Goal: Task Accomplishment & Management: Use online tool/utility

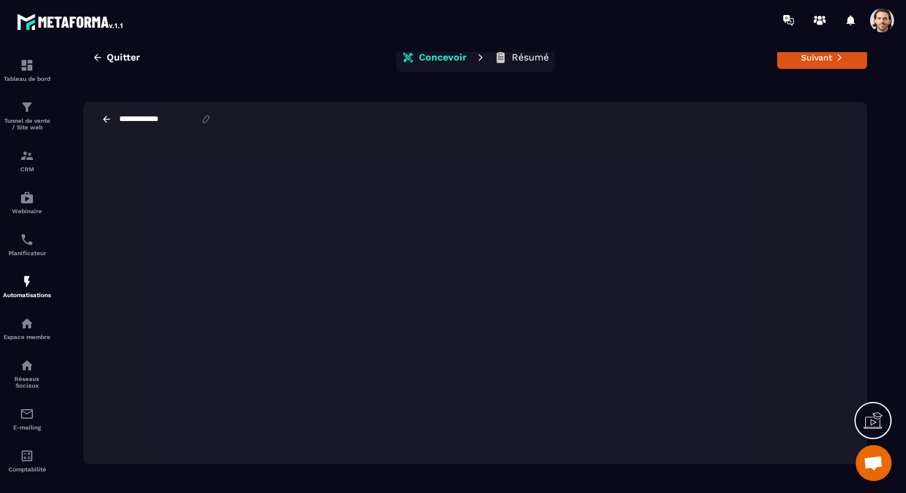
scroll to position [27, 0]
click at [836, 63] on button "Suivant" at bounding box center [822, 54] width 90 height 23
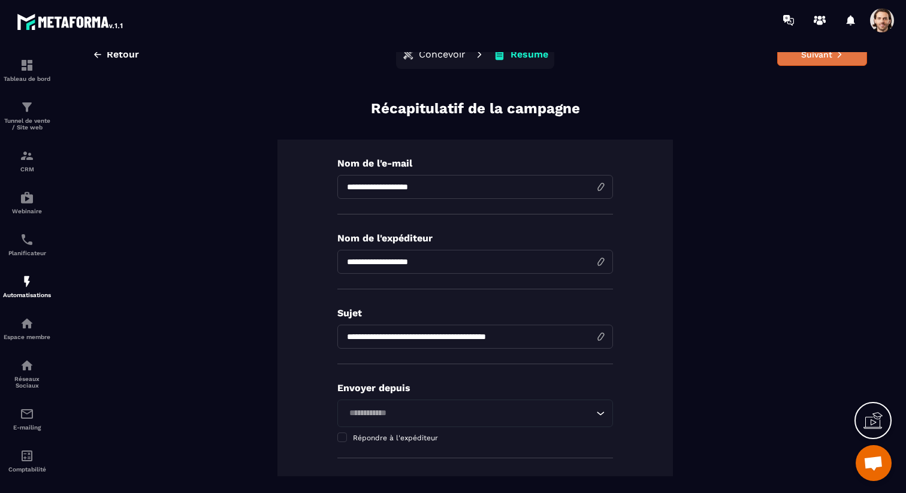
click at [832, 62] on button "Suivant" at bounding box center [822, 54] width 90 height 23
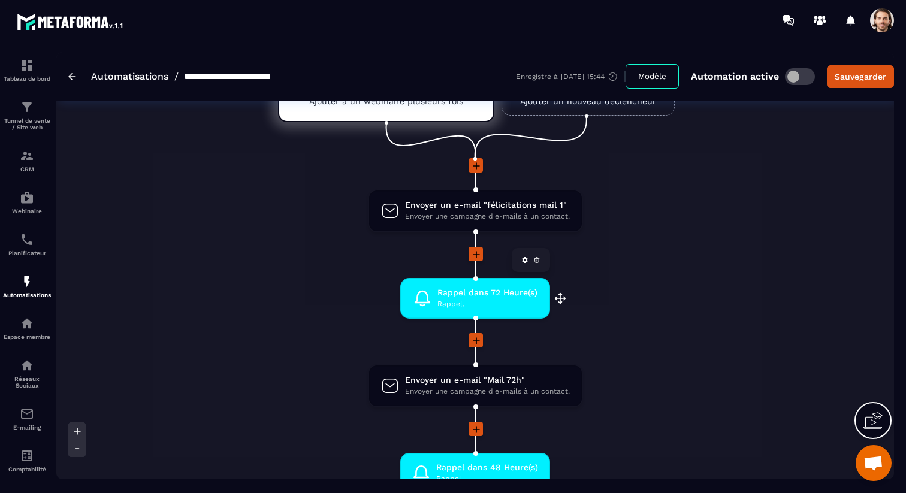
scroll to position [95, 0]
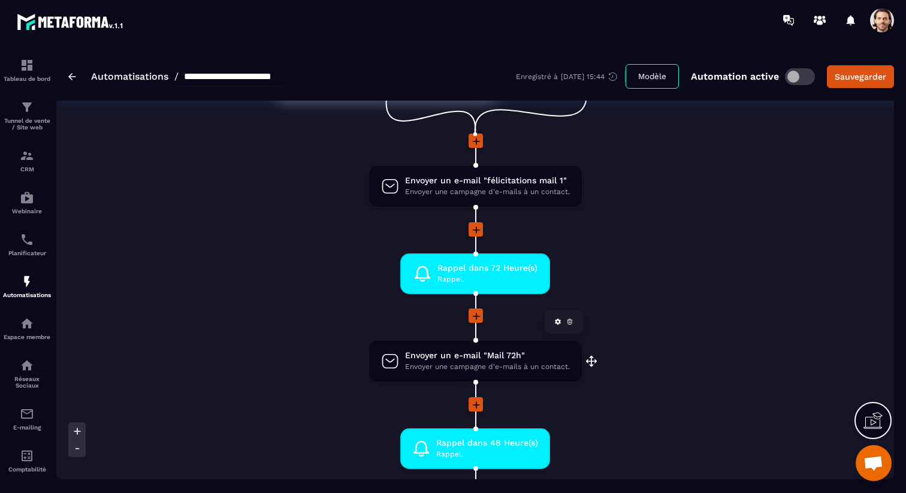
click at [444, 371] on span "Envoyer une campagne d'e-mails à un contact." at bounding box center [487, 366] width 165 height 11
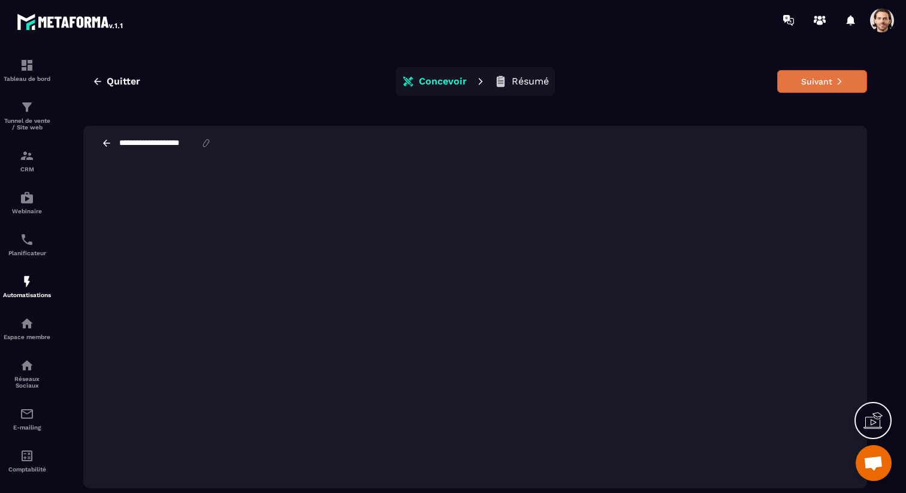
click at [808, 78] on button "Suivant" at bounding box center [822, 81] width 90 height 23
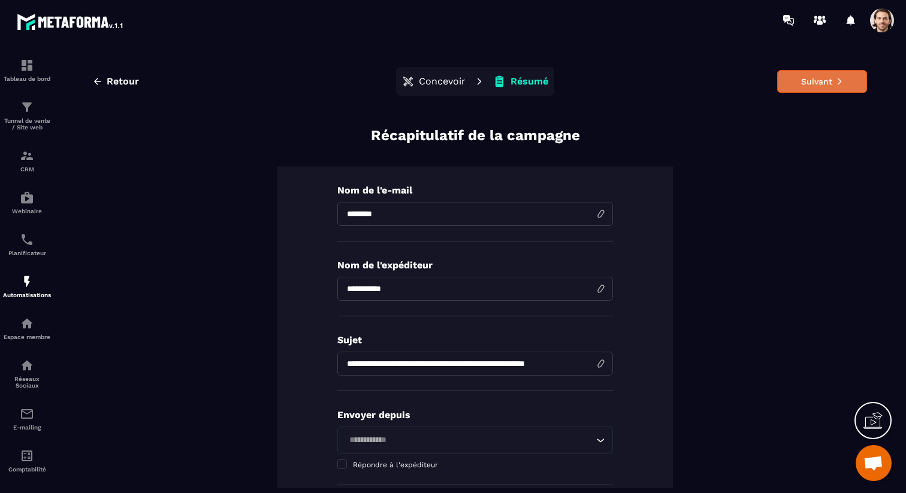
click at [824, 77] on button "Suivant" at bounding box center [822, 81] width 90 height 23
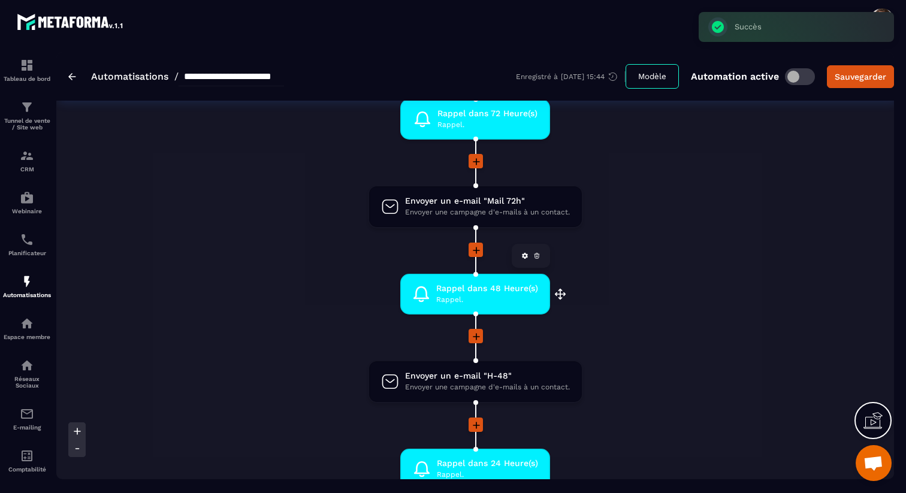
scroll to position [262, 0]
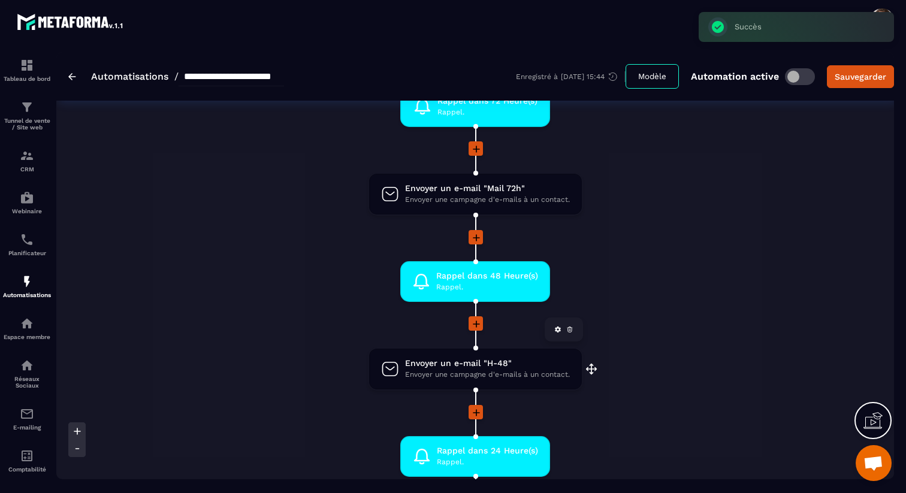
click at [465, 374] on span "Envoyer une campagne d'e-mails à un contact." at bounding box center [487, 374] width 165 height 11
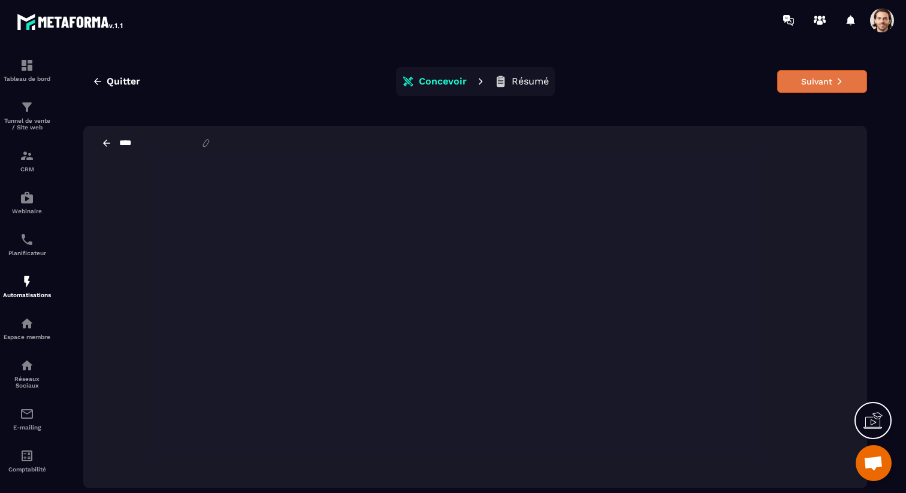
click at [823, 81] on button "Suivant" at bounding box center [822, 81] width 90 height 23
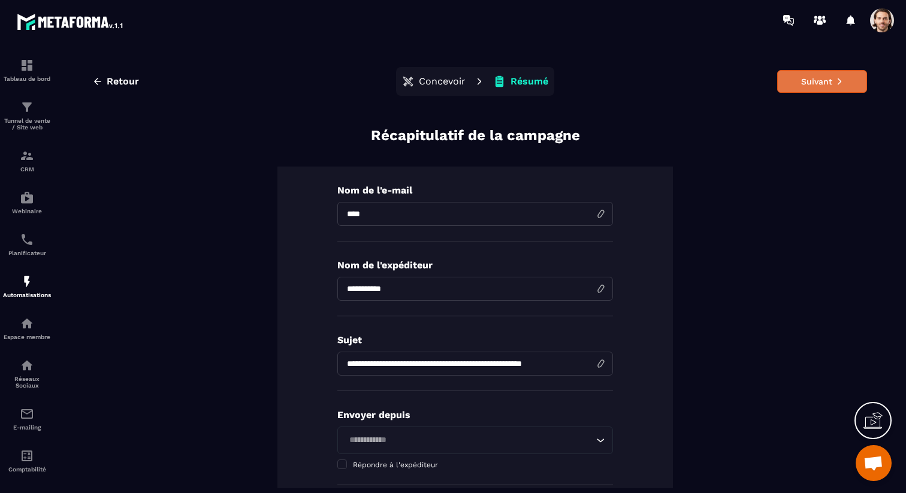
click at [823, 77] on button "Suivant" at bounding box center [822, 81] width 90 height 23
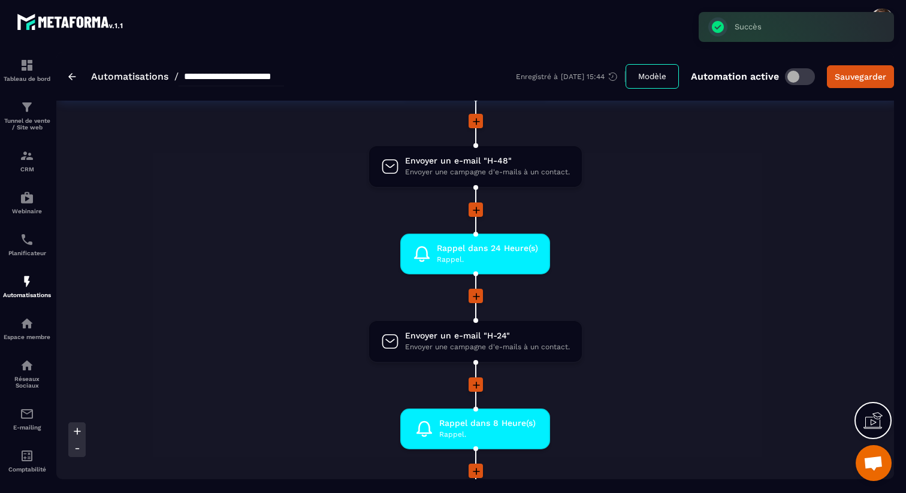
scroll to position [477, 0]
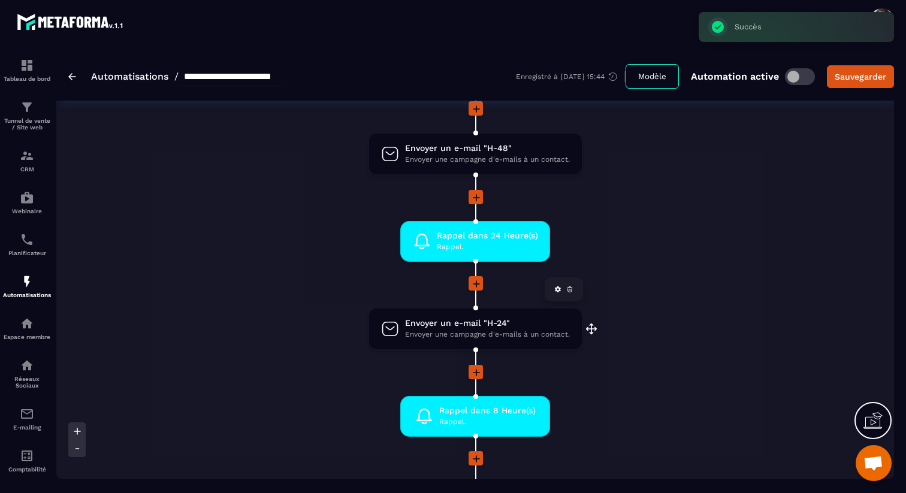
click at [472, 320] on span "Envoyer un e-mail "H-24"" at bounding box center [487, 322] width 165 height 11
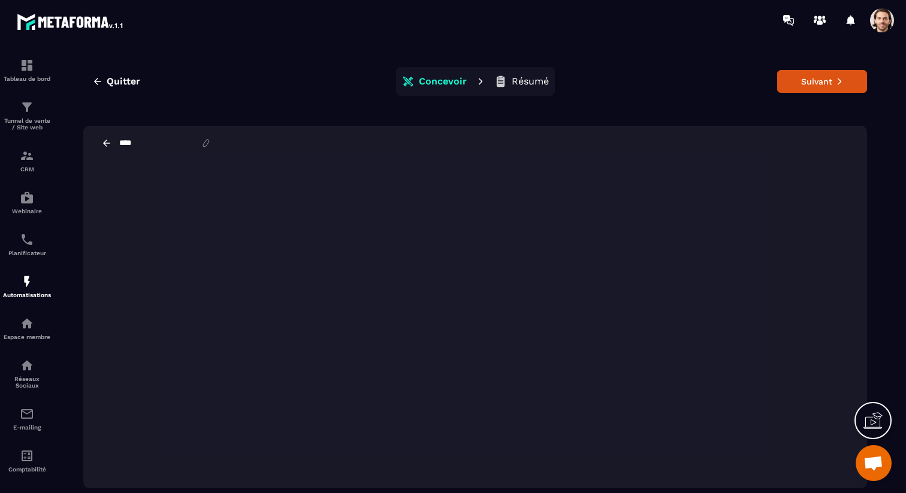
scroll to position [27, 0]
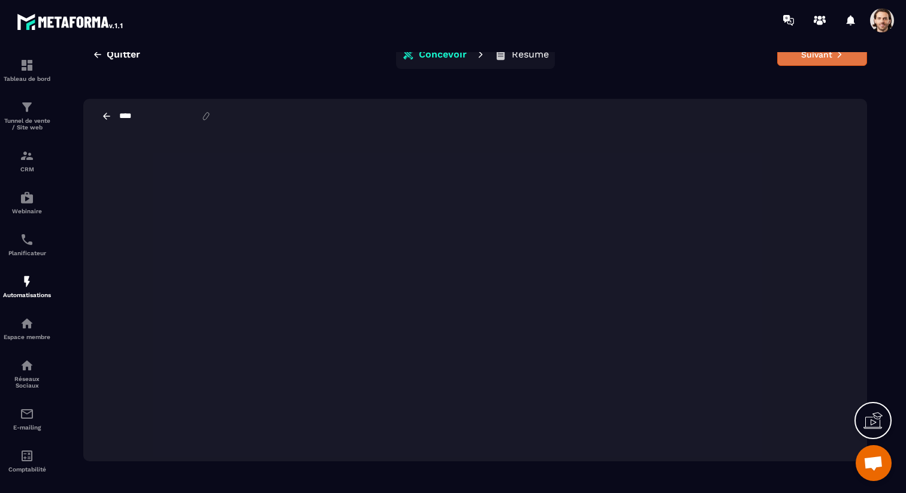
click at [825, 58] on button "Suivant" at bounding box center [822, 54] width 90 height 23
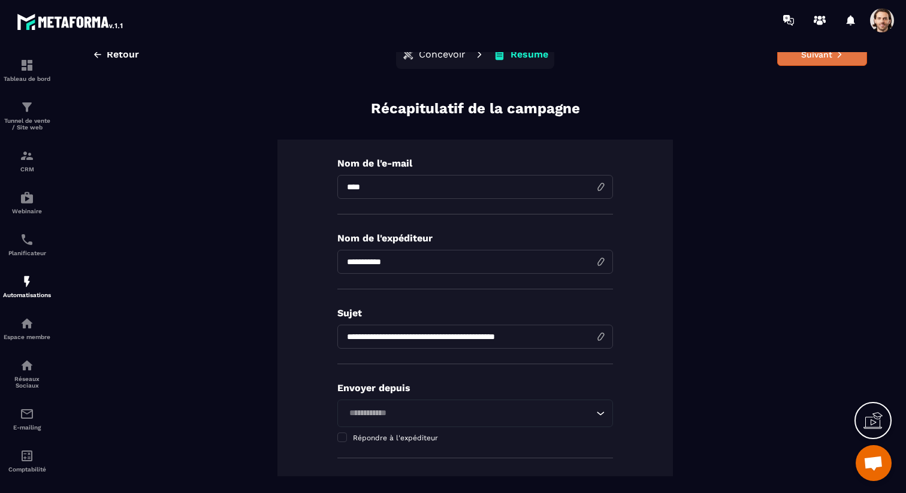
click at [819, 59] on button "Suivant" at bounding box center [822, 54] width 90 height 23
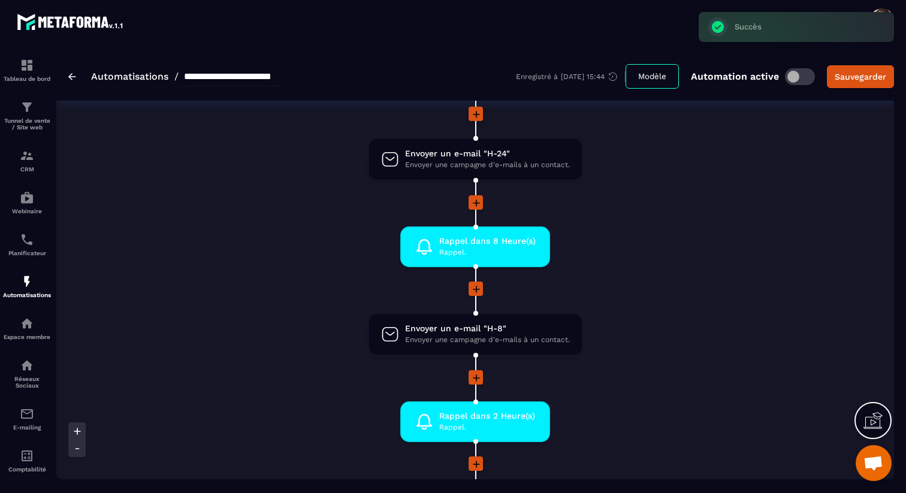
scroll to position [676, 0]
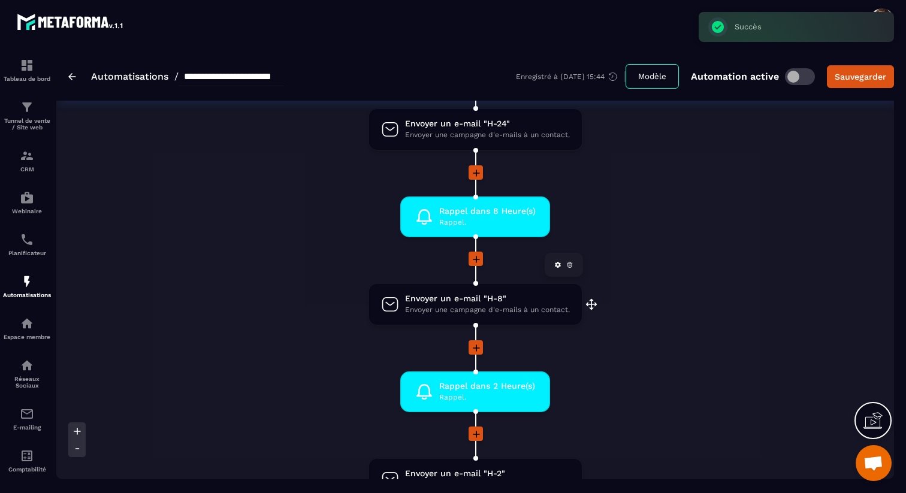
click at [438, 307] on span "Envoyer une campagne d'e-mails à un contact." at bounding box center [487, 309] width 165 height 11
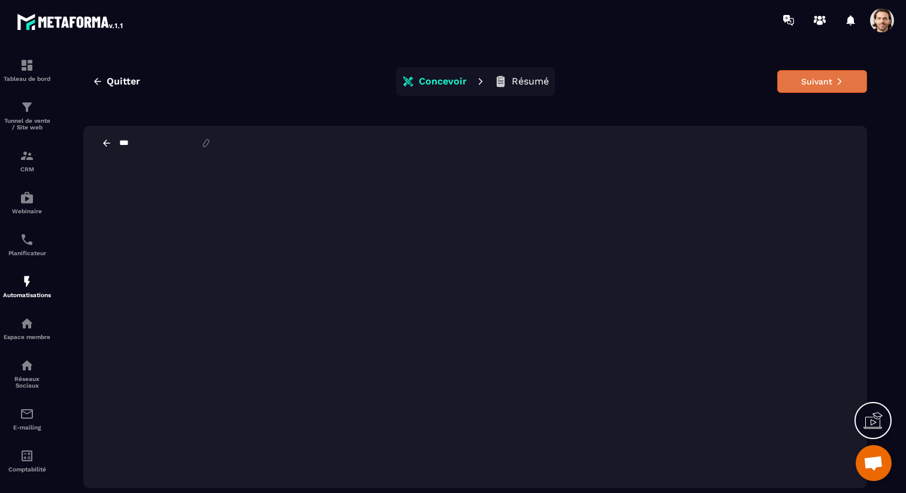
click at [825, 88] on button "Suivant" at bounding box center [822, 81] width 90 height 23
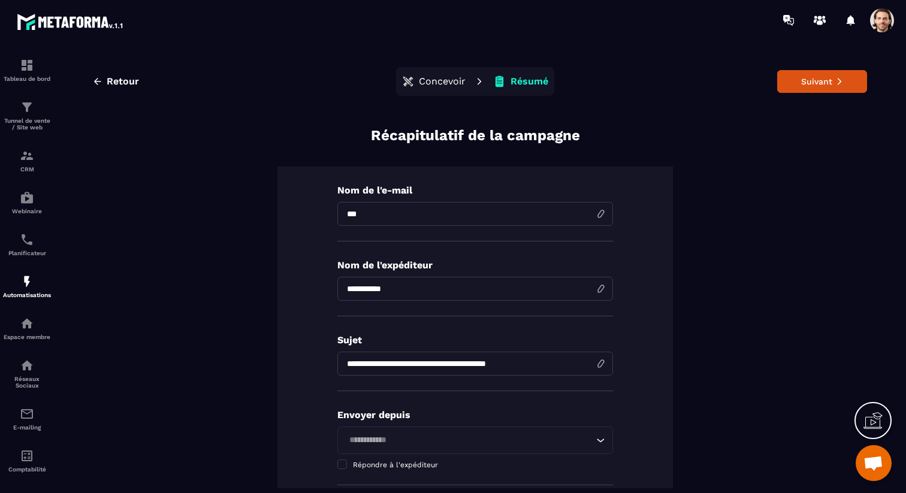
click at [825, 88] on button "Suivant" at bounding box center [822, 81] width 90 height 23
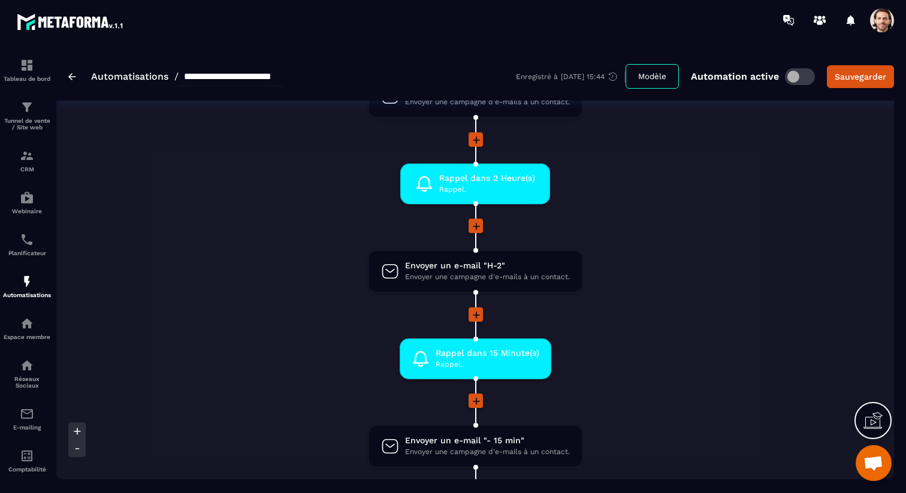
scroll to position [816, 0]
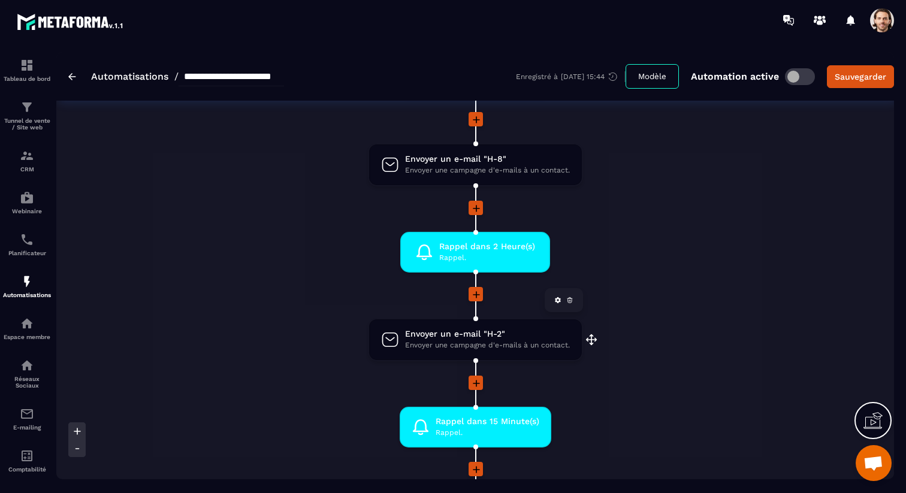
click at [447, 333] on span "Envoyer un e-mail "H-2"" at bounding box center [487, 333] width 165 height 11
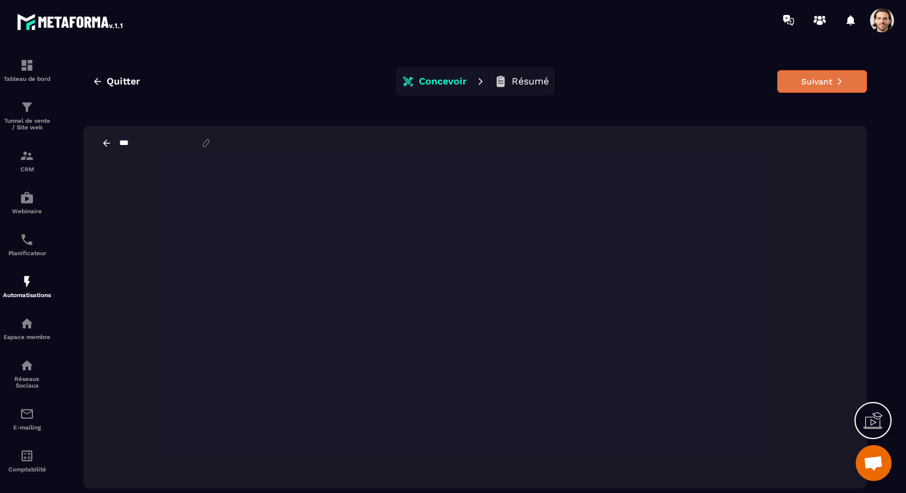
click at [809, 86] on button "Suivant" at bounding box center [822, 81] width 90 height 23
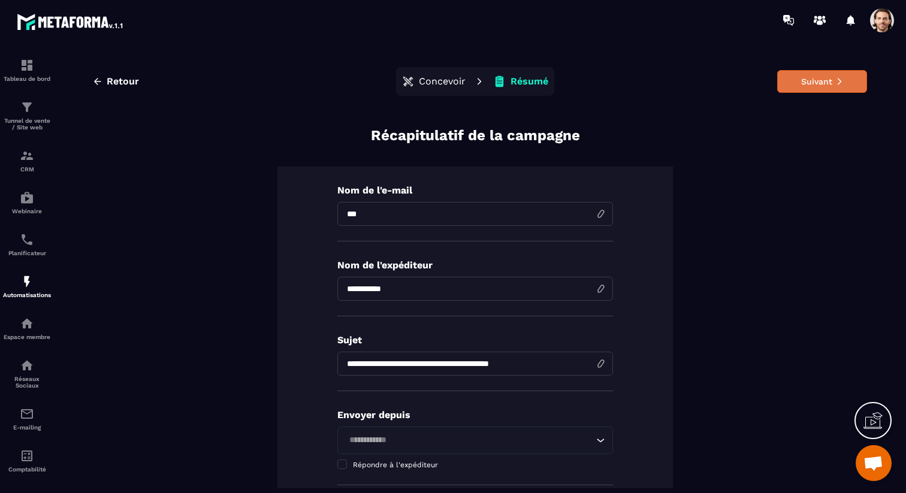
click at [795, 80] on button "Suivant" at bounding box center [822, 81] width 90 height 23
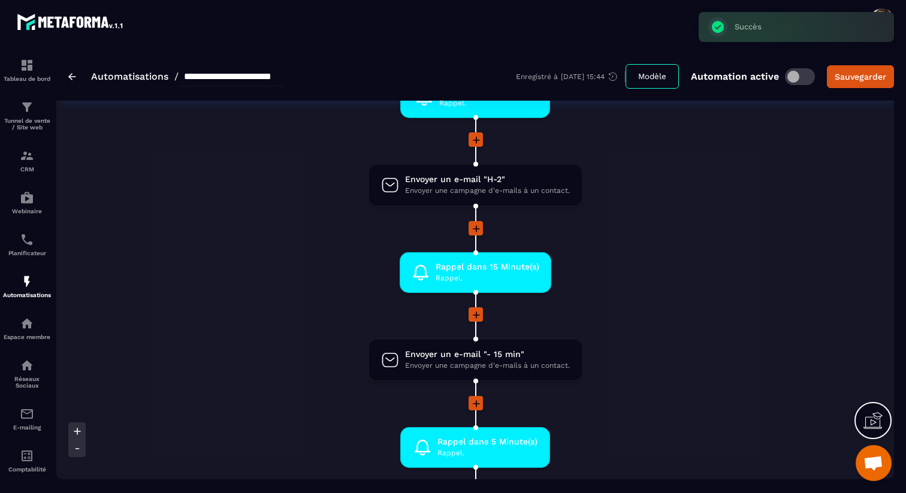
scroll to position [973, 0]
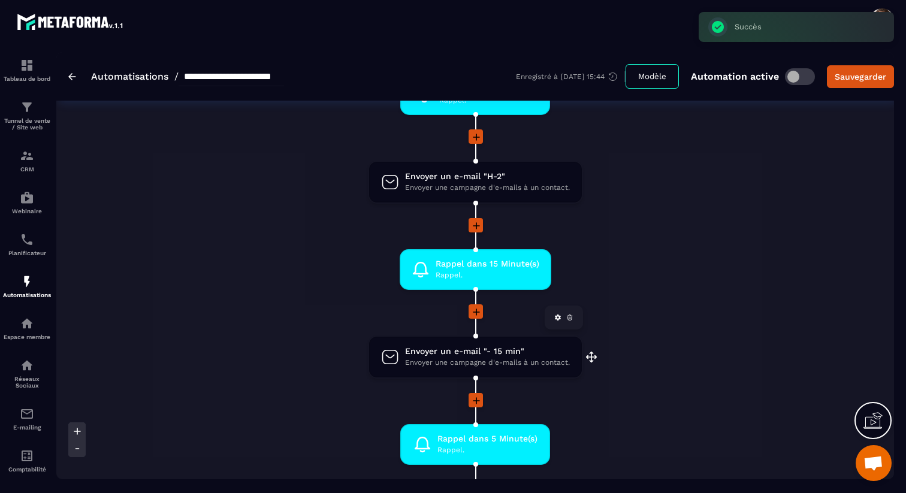
click at [460, 362] on span "Envoyer une campagne d'e-mails à un contact." at bounding box center [487, 362] width 165 height 11
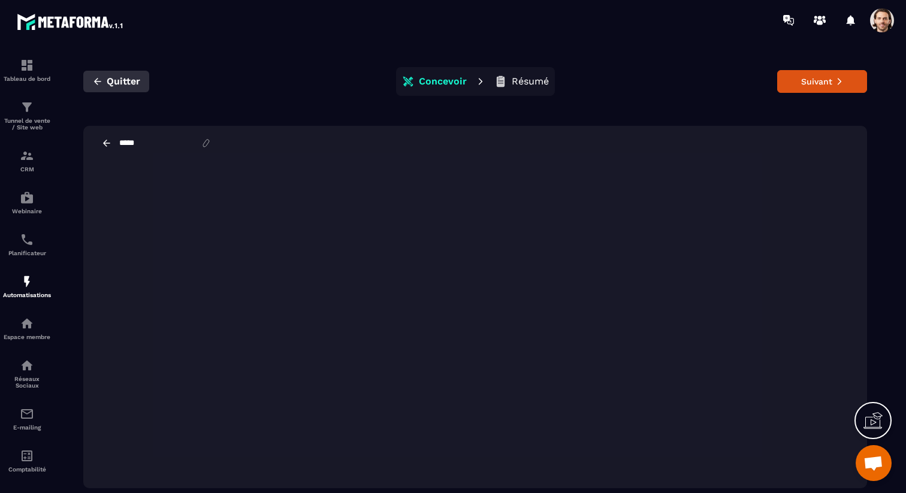
click at [113, 76] on span "Quitter" at bounding box center [124, 81] width 34 height 12
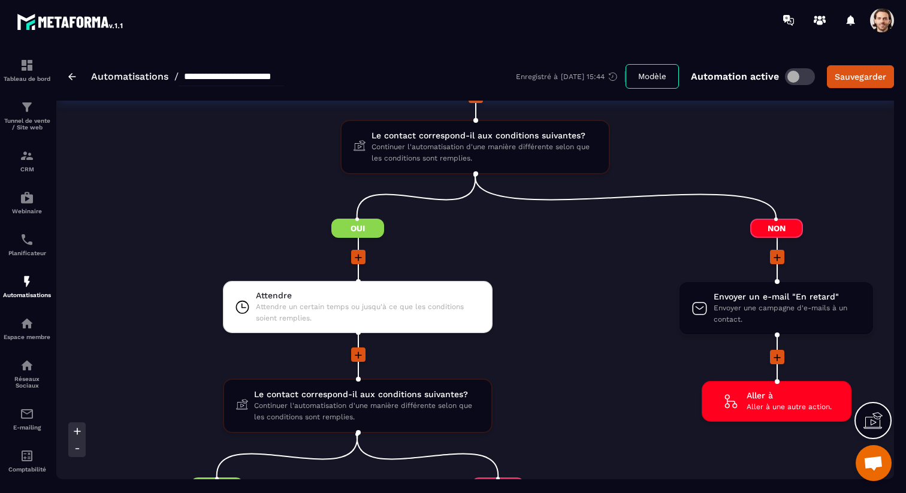
scroll to position [1534, 0]
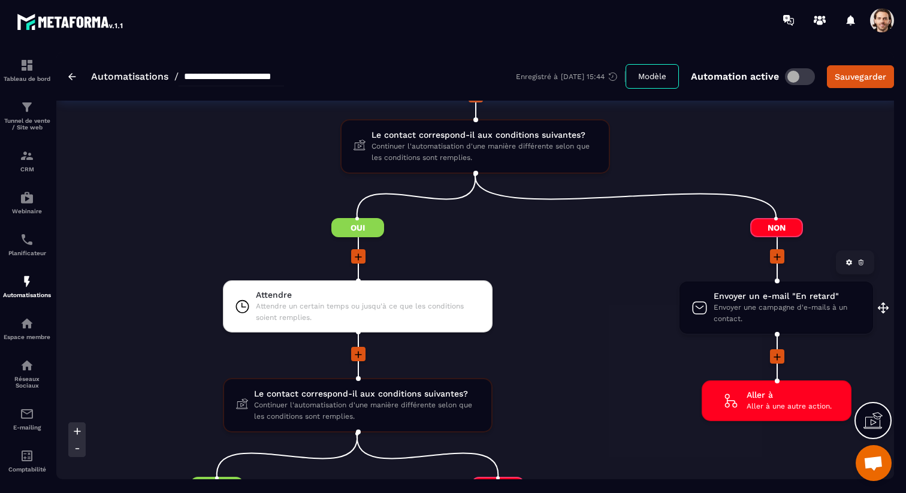
click at [744, 316] on span "Envoyer une campagne d'e-mails à un contact." at bounding box center [786, 313] width 147 height 23
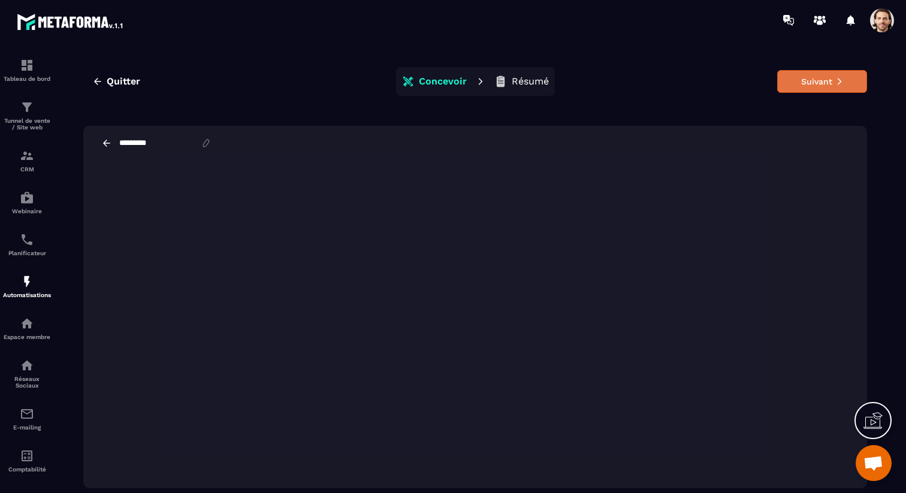
click at [795, 81] on button "Suivant" at bounding box center [822, 81] width 90 height 23
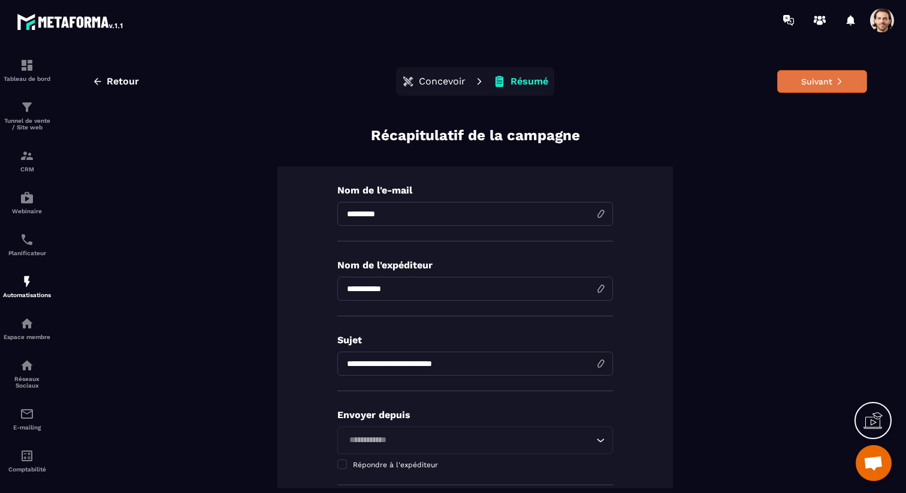
click at [796, 87] on button "Suivant" at bounding box center [822, 81] width 90 height 23
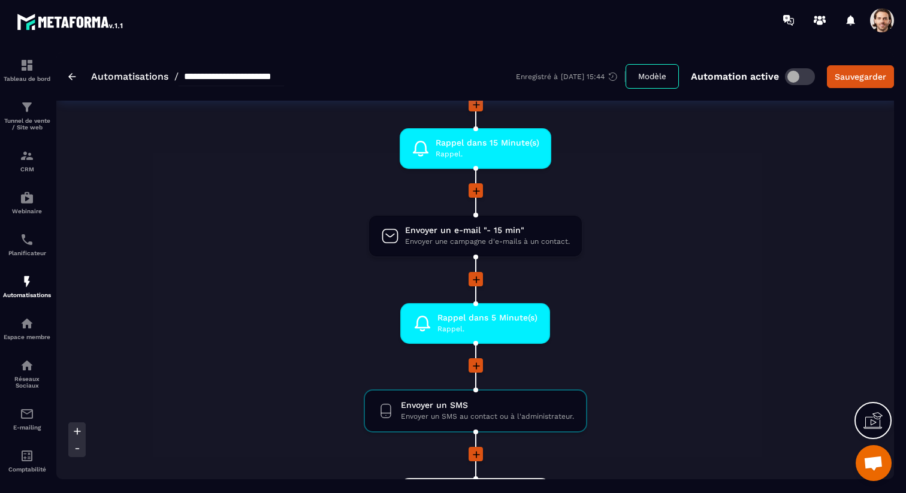
scroll to position [1158, 0]
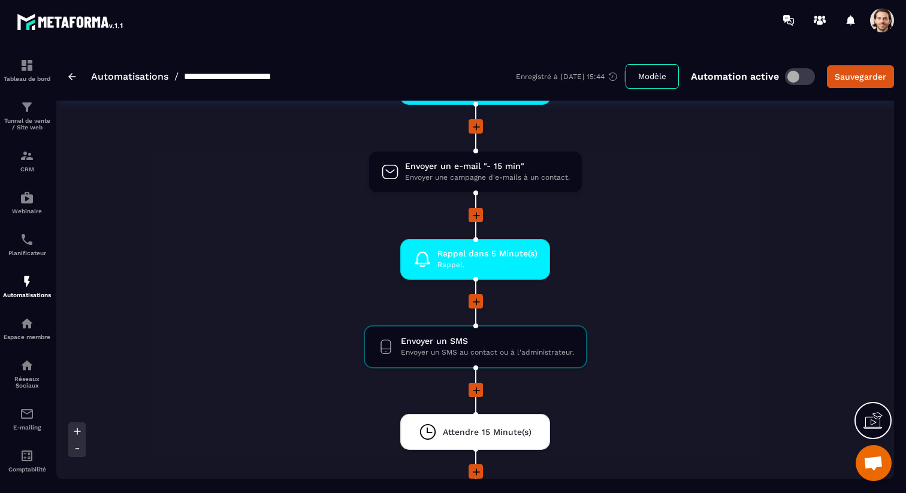
click at [497, 348] on span "Envoyer un SMS au contact ou à l'administrateur." at bounding box center [487, 352] width 173 height 11
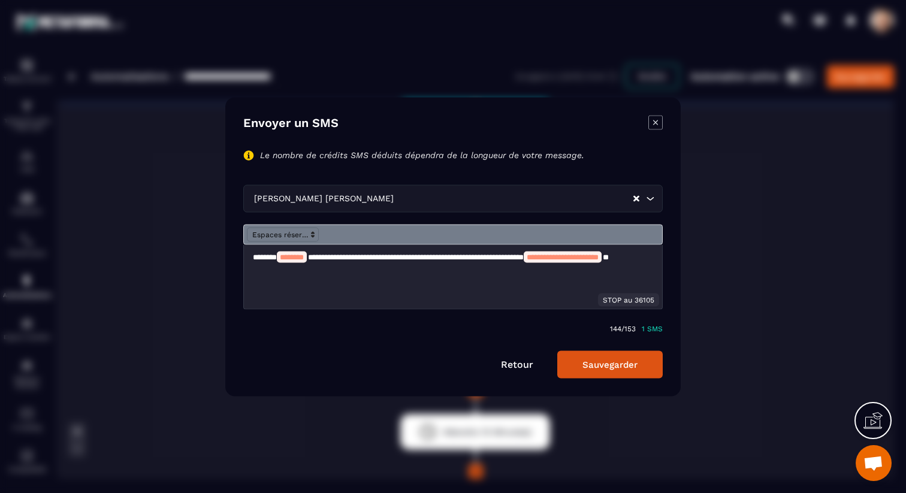
click at [658, 121] on icon "Modal window" at bounding box center [655, 122] width 14 height 14
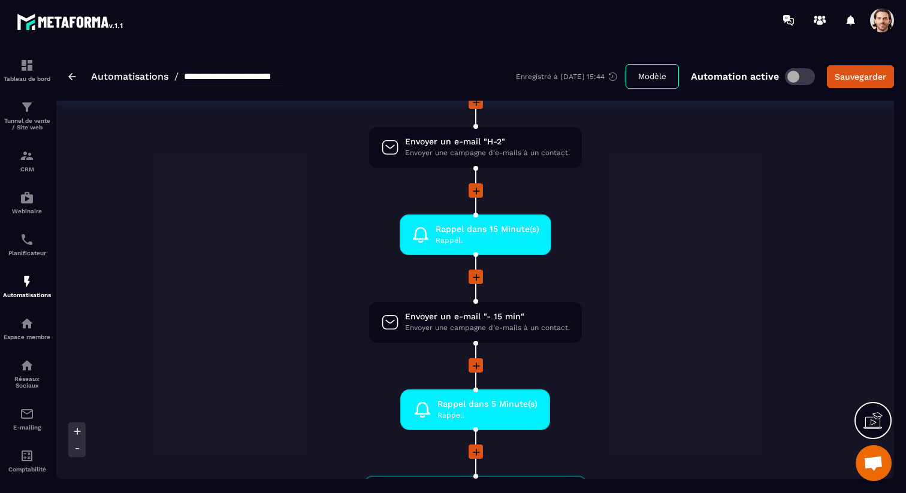
scroll to position [972, 0]
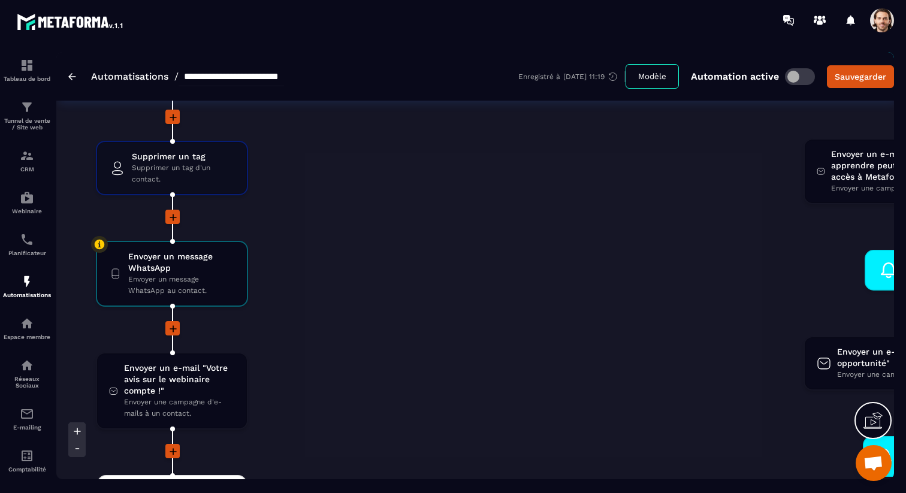
scroll to position [2245, 0]
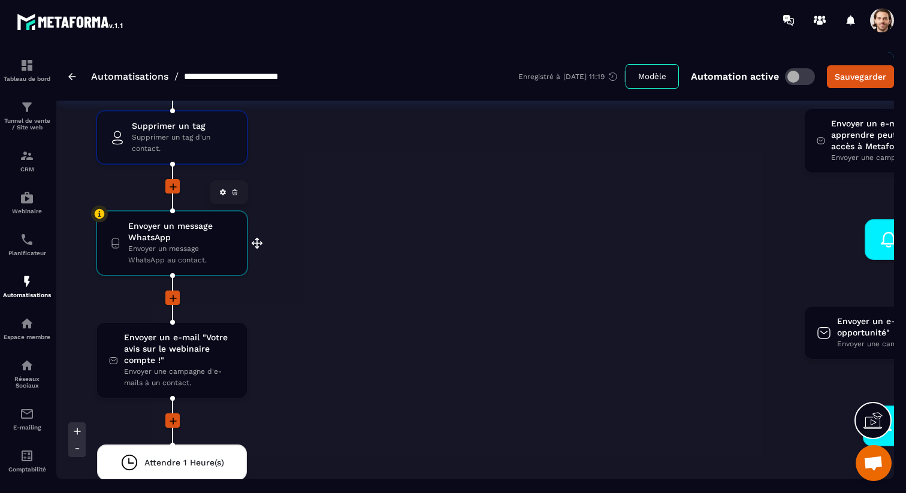
click at [233, 193] on icon at bounding box center [235, 193] width 4 height 3
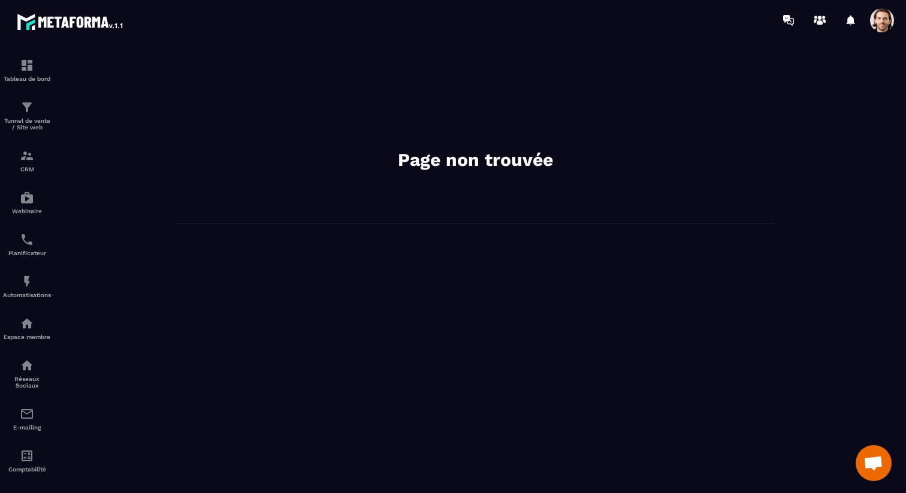
click at [874, 16] on span at bounding box center [882, 20] width 24 height 24
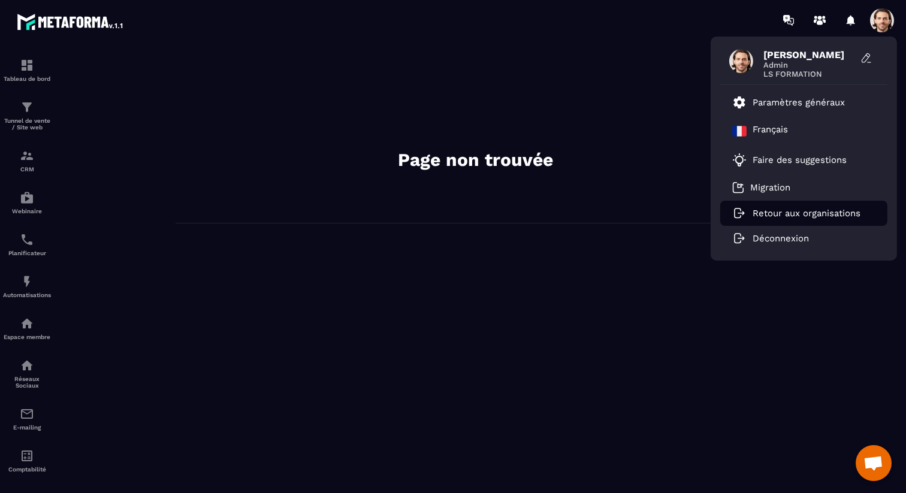
click at [805, 211] on p "Retour aux organisations" at bounding box center [806, 213] width 108 height 11
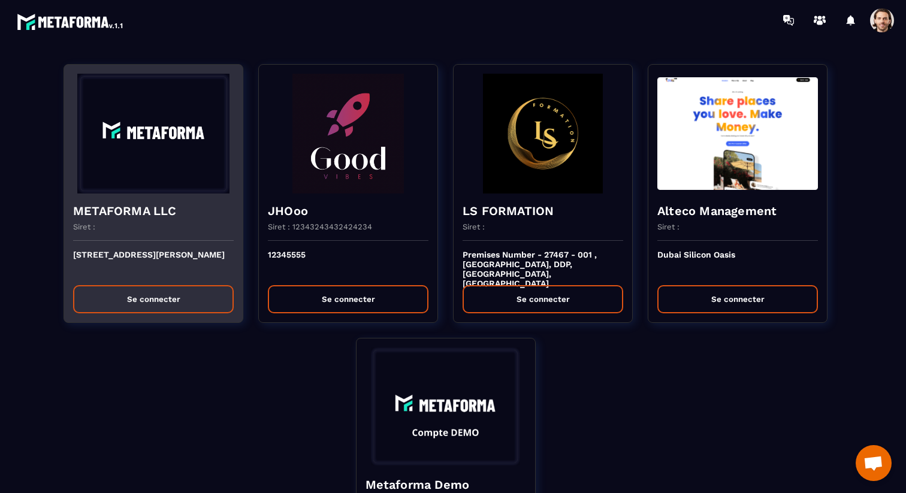
click at [114, 185] on img at bounding box center [153, 134] width 161 height 120
